Goal: Task Accomplishment & Management: Manage account settings

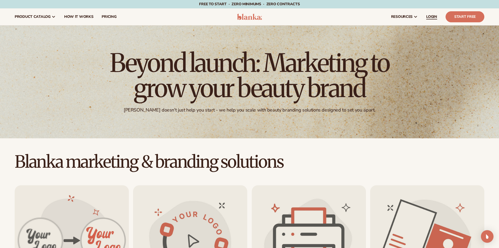
click at [436, 16] on span "LOGIN" at bounding box center [431, 17] width 11 height 4
click at [437, 15] on span "LOGIN" at bounding box center [431, 17] width 11 height 4
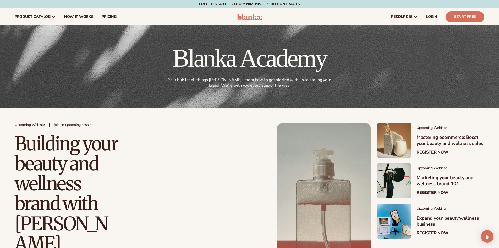
click at [435, 15] on span "LOGIN" at bounding box center [431, 17] width 11 height 4
